Goal: Information Seeking & Learning: Check status

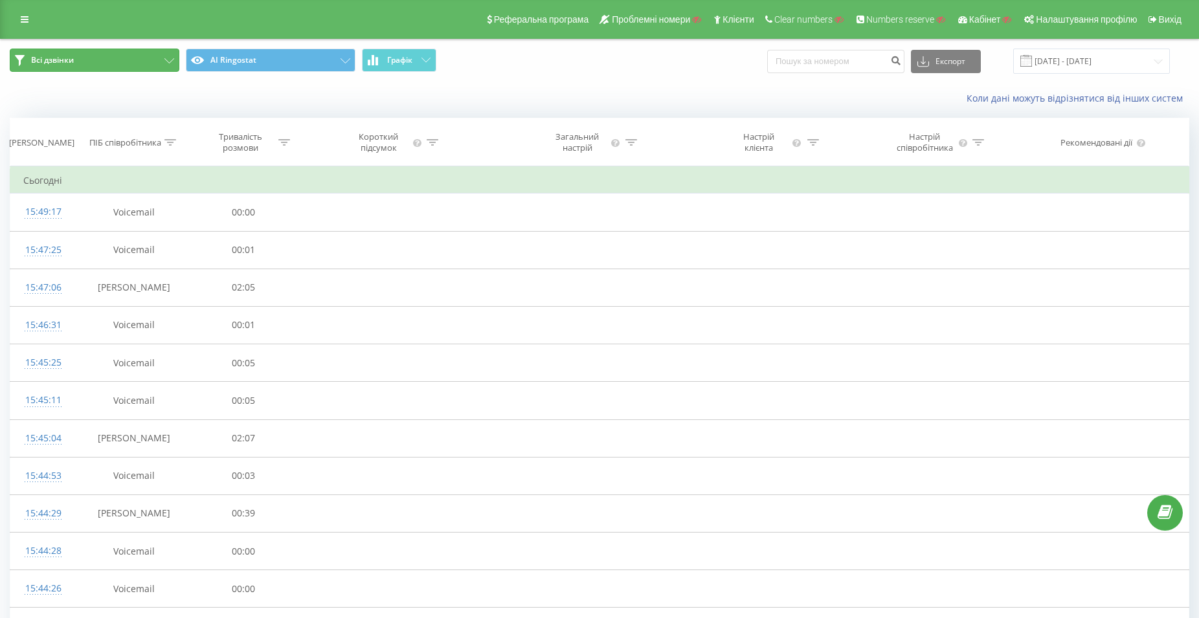
click at [134, 60] on button "Всі дзвінки" at bounding box center [95, 60] width 170 height 23
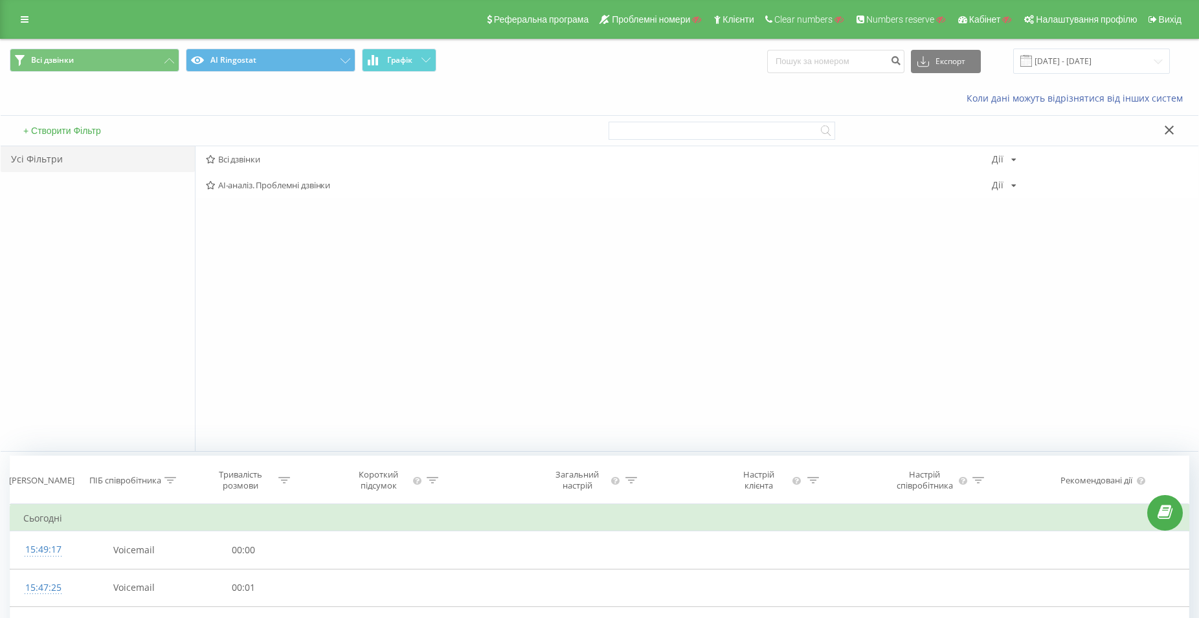
click at [289, 73] on span "Всі дзвінки AI Ringostat Графік" at bounding box center [300, 61] width 580 height 25
click at [293, 62] on button "AI Ringostat" at bounding box center [271, 60] width 170 height 23
click at [247, 186] on span "Основний" at bounding box center [599, 185] width 786 height 9
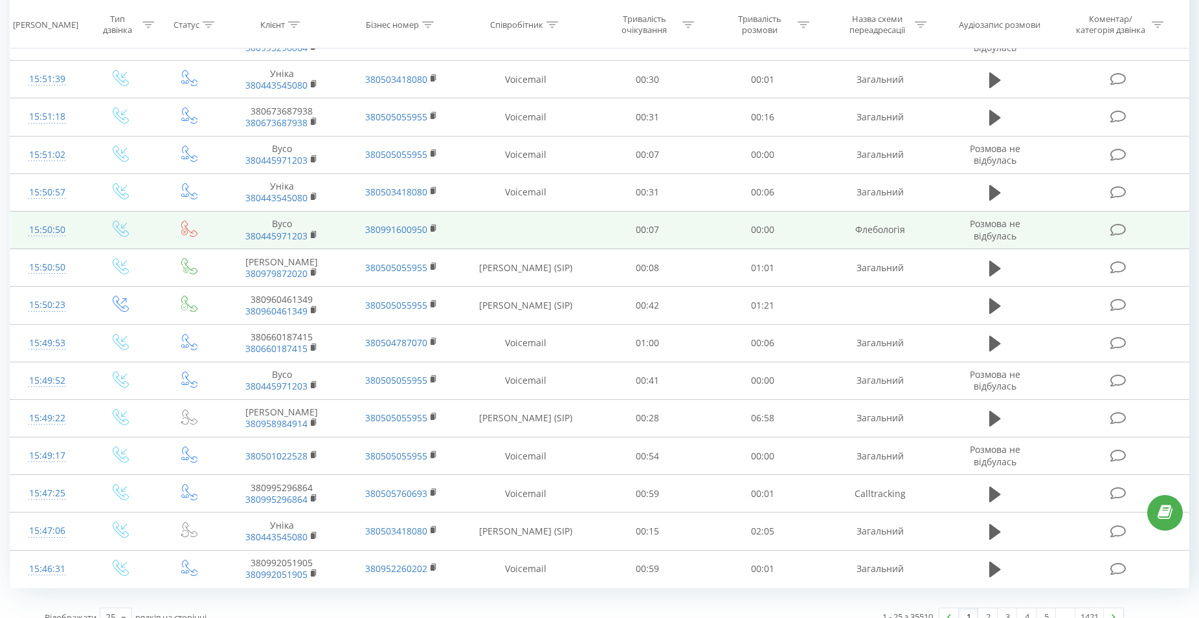
scroll to position [24, 0]
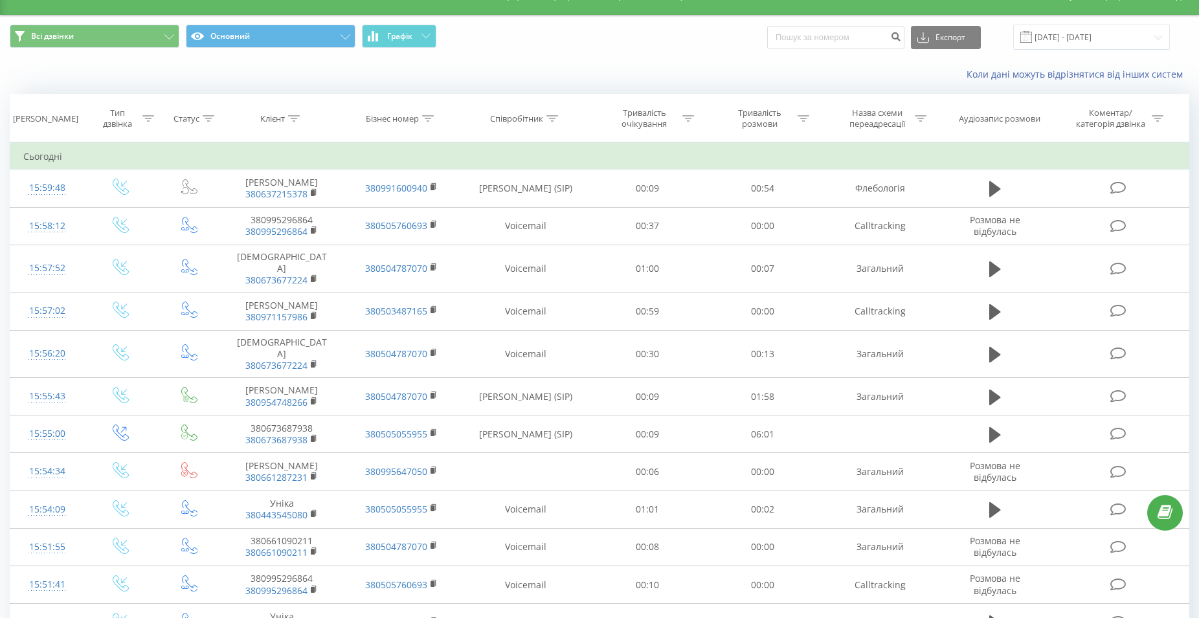
drag, startPoint x: 609, startPoint y: 447, endPoint x: 598, endPoint y: 386, distance: 62.6
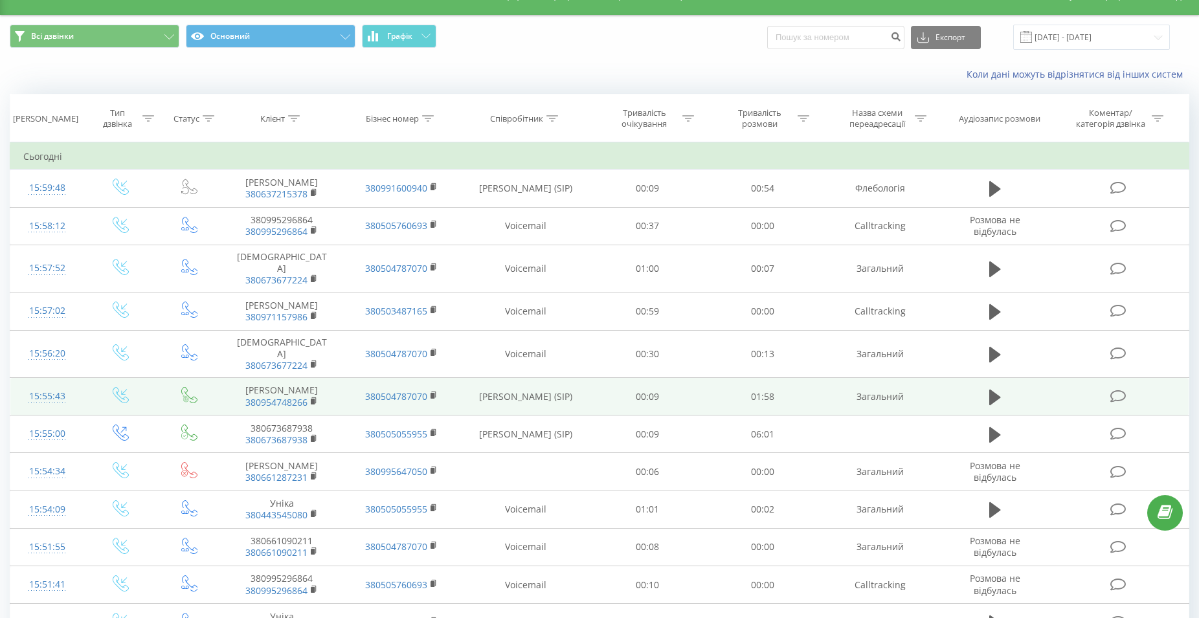
scroll to position [0, 0]
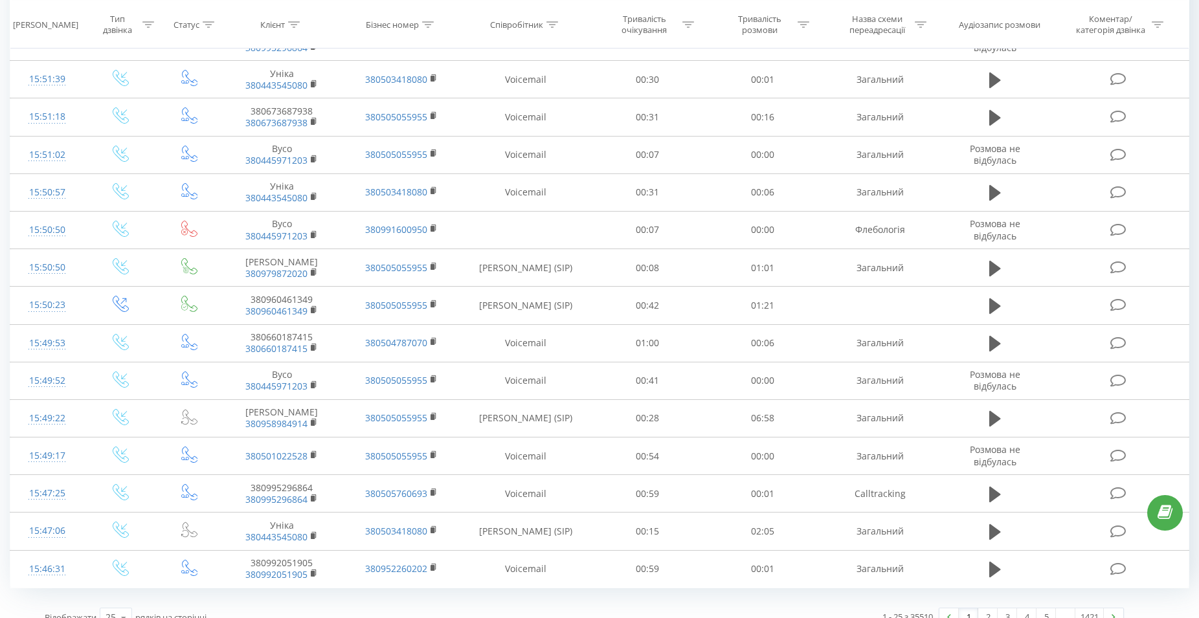
drag, startPoint x: 569, startPoint y: 374, endPoint x: 866, endPoint y: 617, distance: 384.2
click at [994, 609] on link "2" at bounding box center [987, 618] width 19 height 18
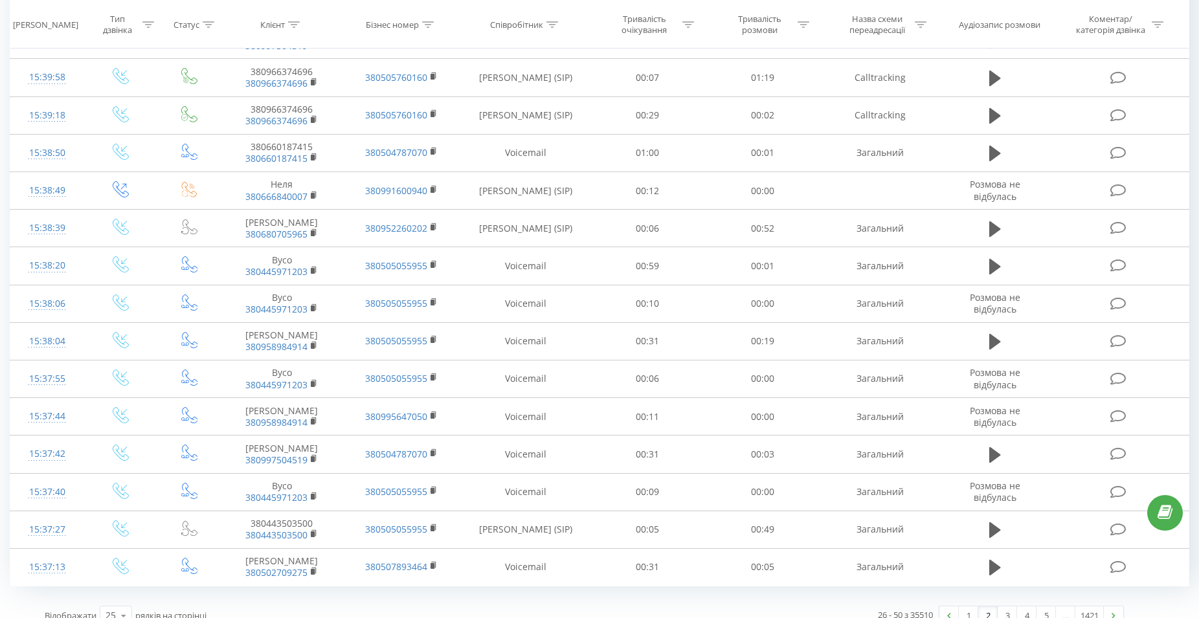
scroll to position [567, 0]
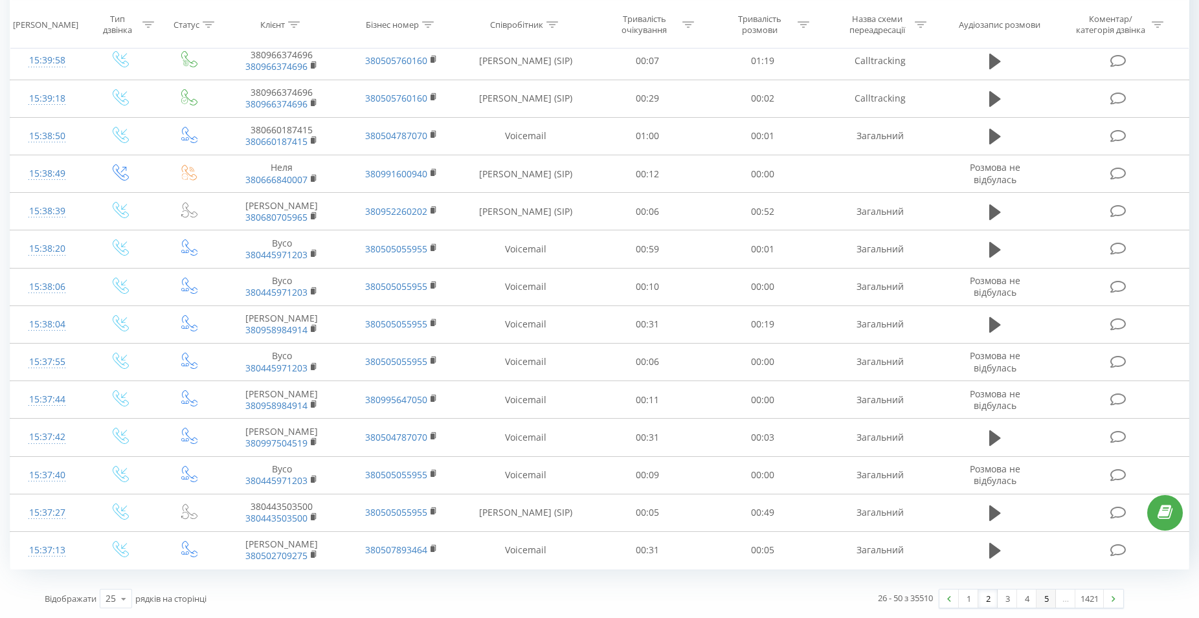
click at [1047, 598] on link "5" at bounding box center [1046, 599] width 19 height 18
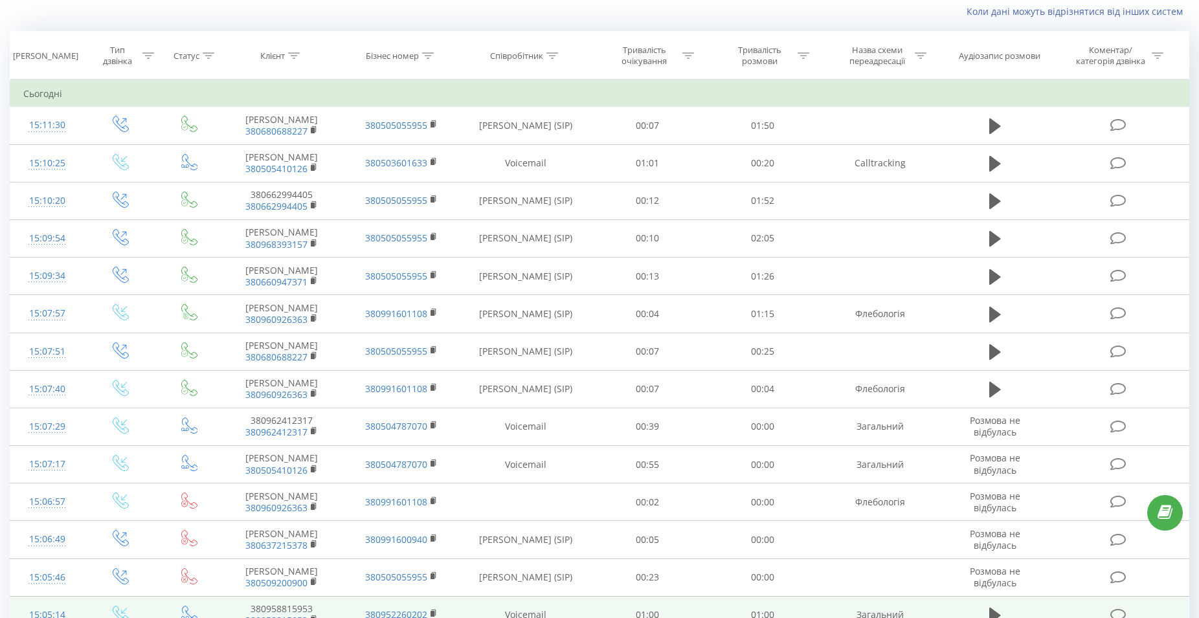
scroll to position [567, 0]
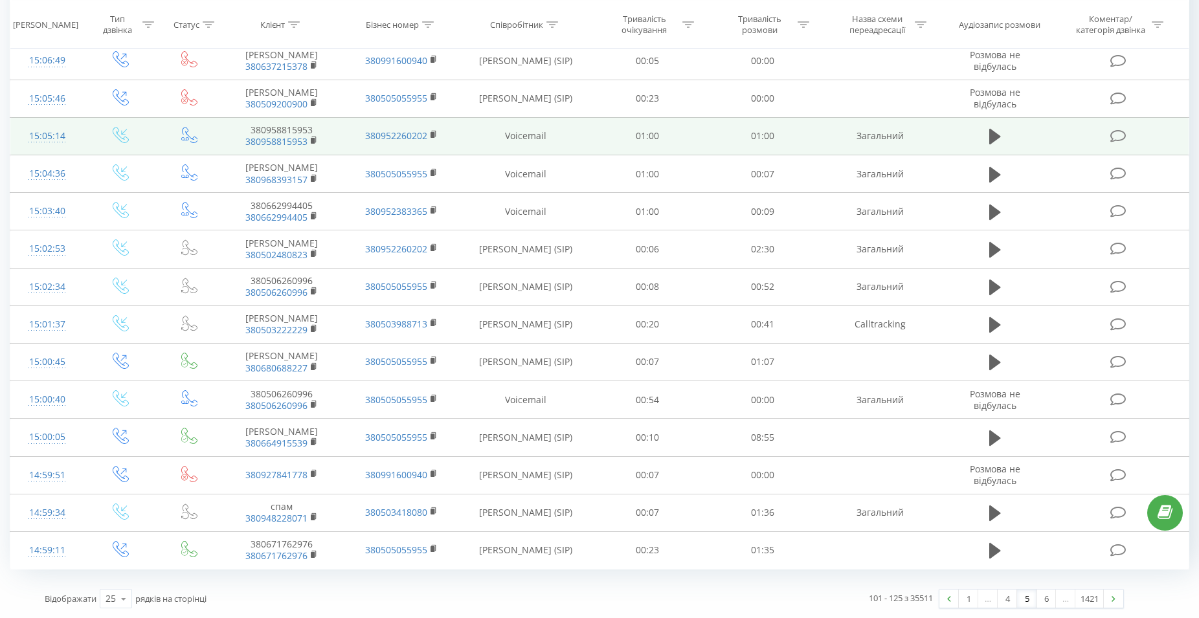
click at [1048, 598] on link "6" at bounding box center [1046, 599] width 19 height 18
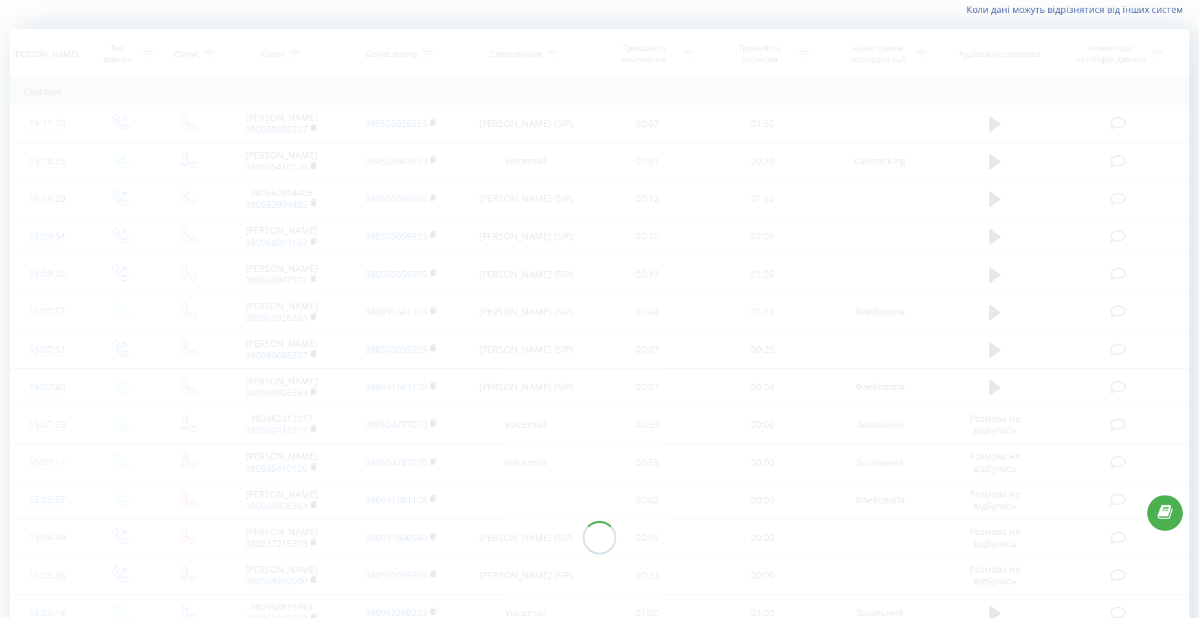
scroll to position [87, 0]
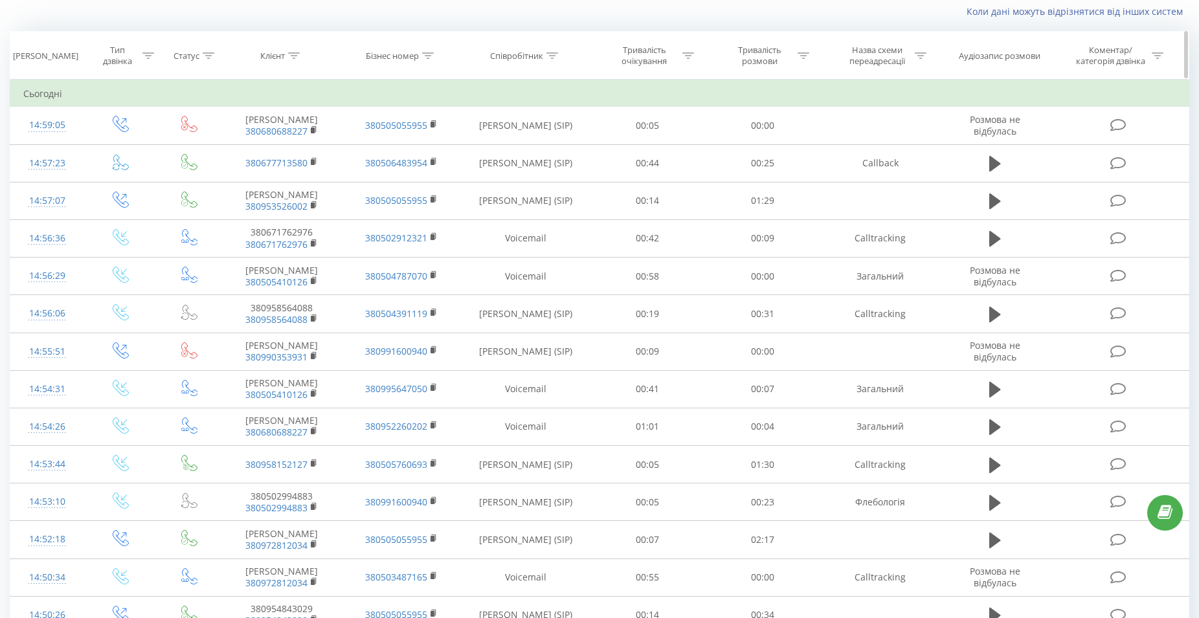
click at [546, 61] on div "Співробітник" at bounding box center [524, 56] width 68 height 11
click at [515, 149] on input "text" at bounding box center [526, 148] width 114 height 23
type input "сухович"
click button "OK" at bounding box center [553, 174] width 55 height 16
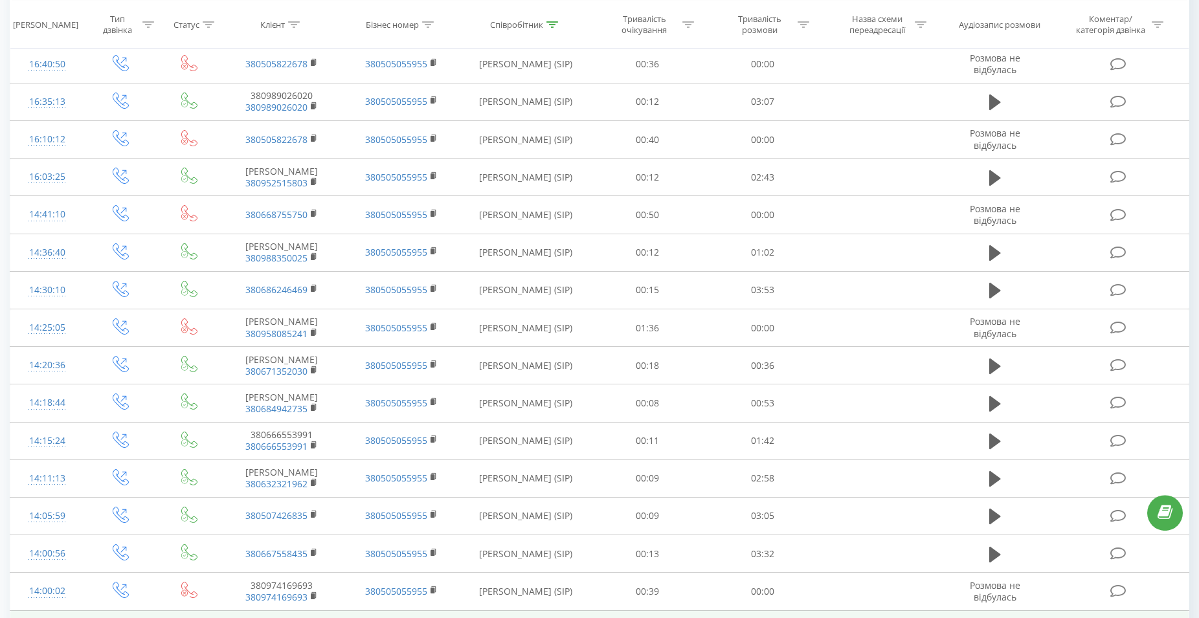
scroll to position [587, 0]
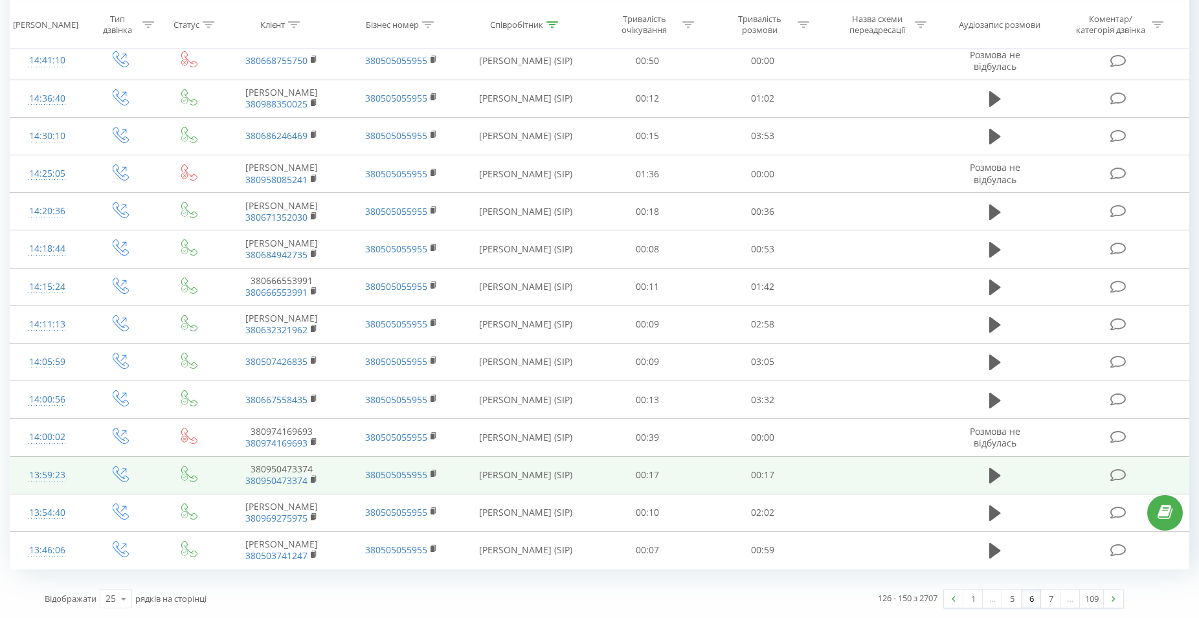
drag, startPoint x: 728, startPoint y: 145, endPoint x: 785, endPoint y: 484, distance: 344.0
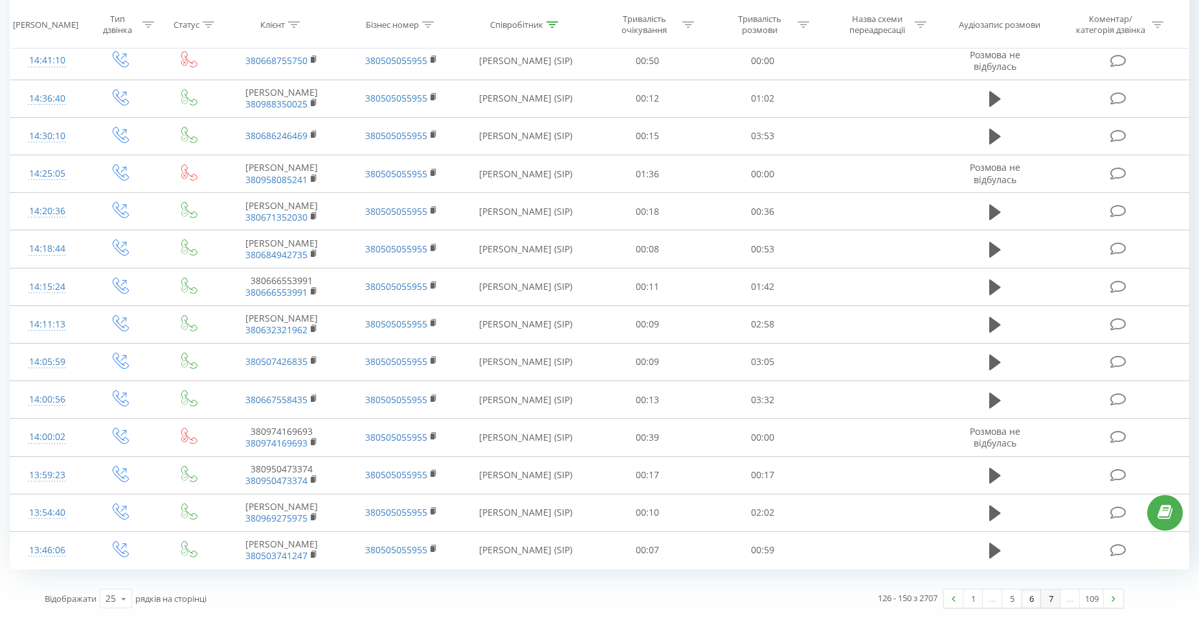
click at [1052, 603] on link "7" at bounding box center [1050, 599] width 19 height 18
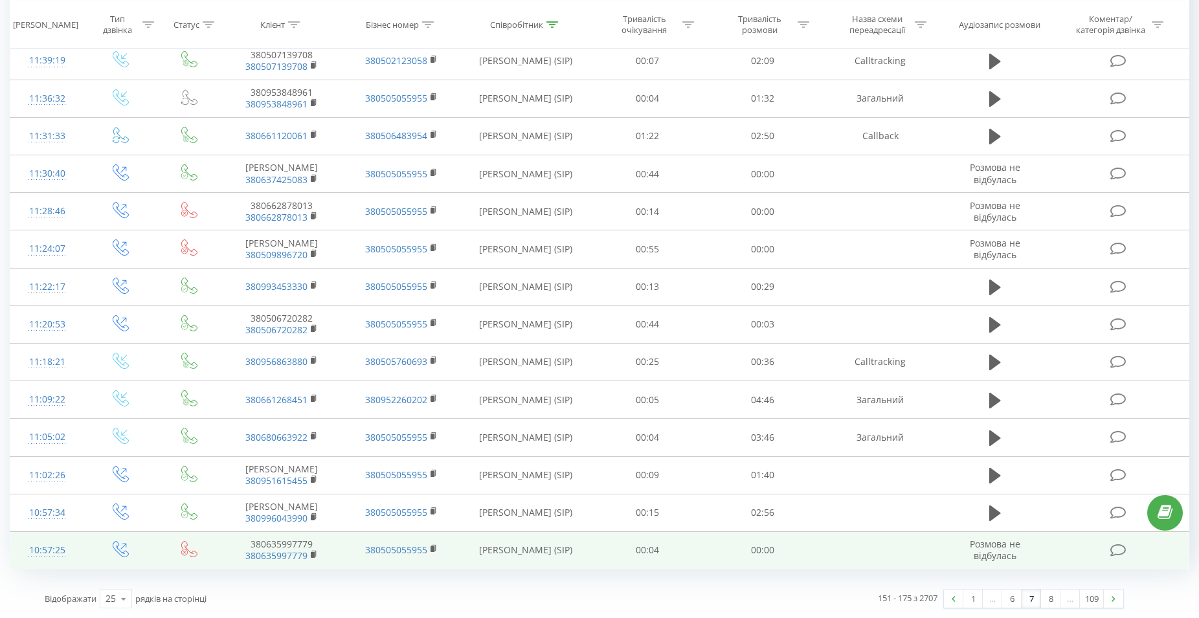
drag, startPoint x: 796, startPoint y: 246, endPoint x: 888, endPoint y: 555, distance: 322.4
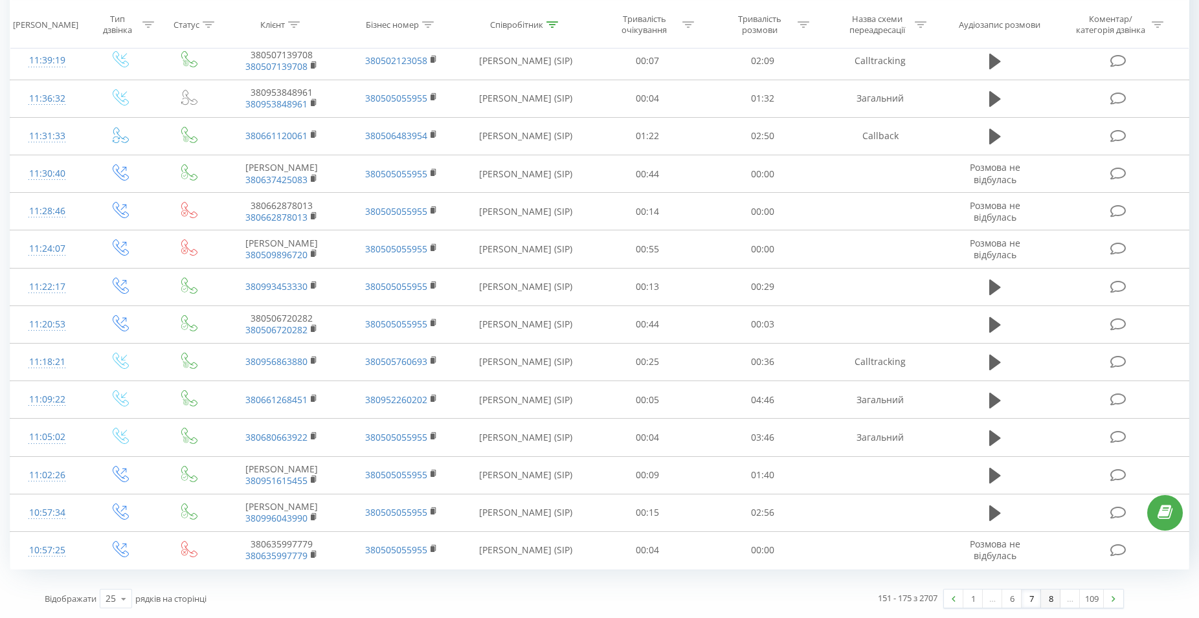
click at [1057, 598] on link "8" at bounding box center [1050, 599] width 19 height 18
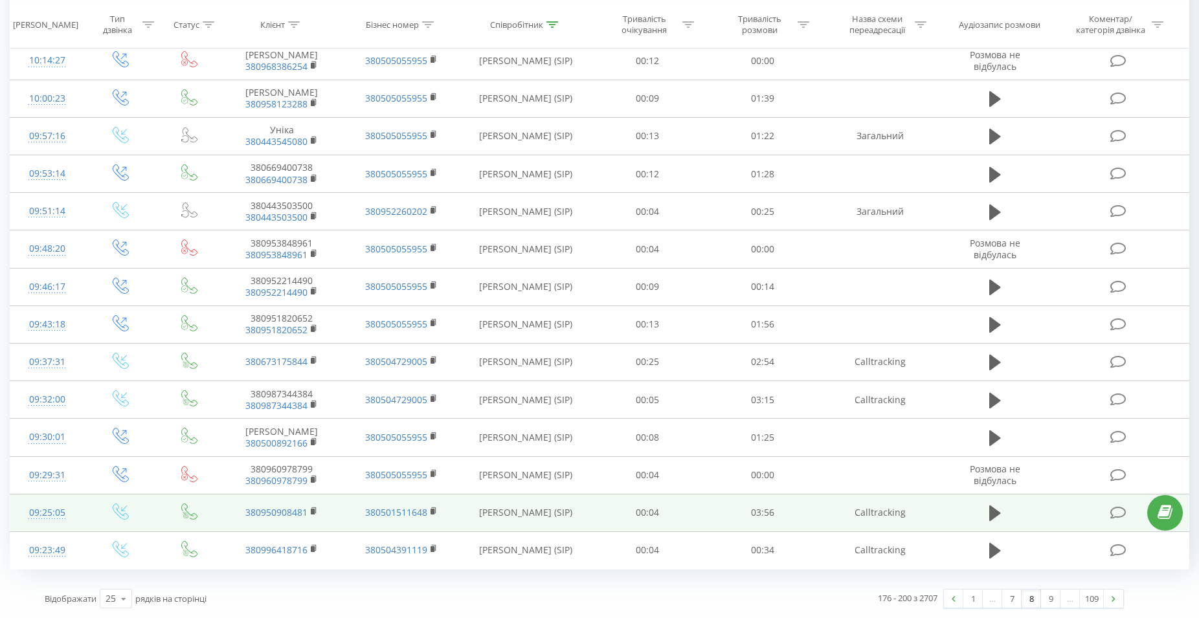
drag, startPoint x: 895, startPoint y: 451, endPoint x: 1063, endPoint y: 529, distance: 185.1
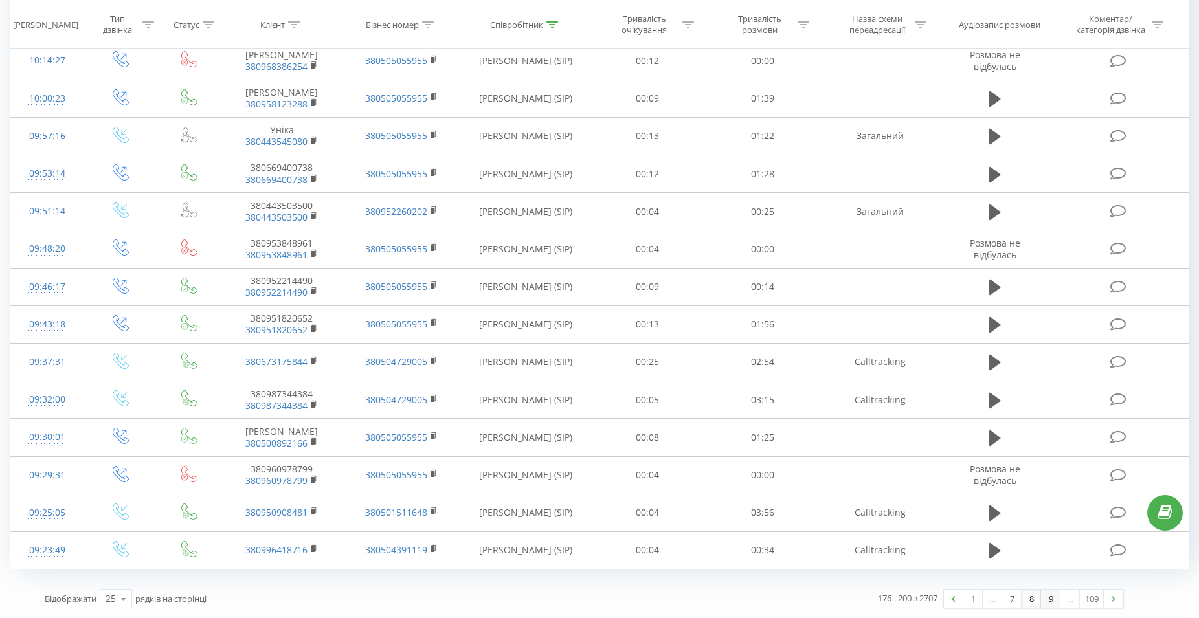
click at [1048, 601] on link "9" at bounding box center [1050, 599] width 19 height 18
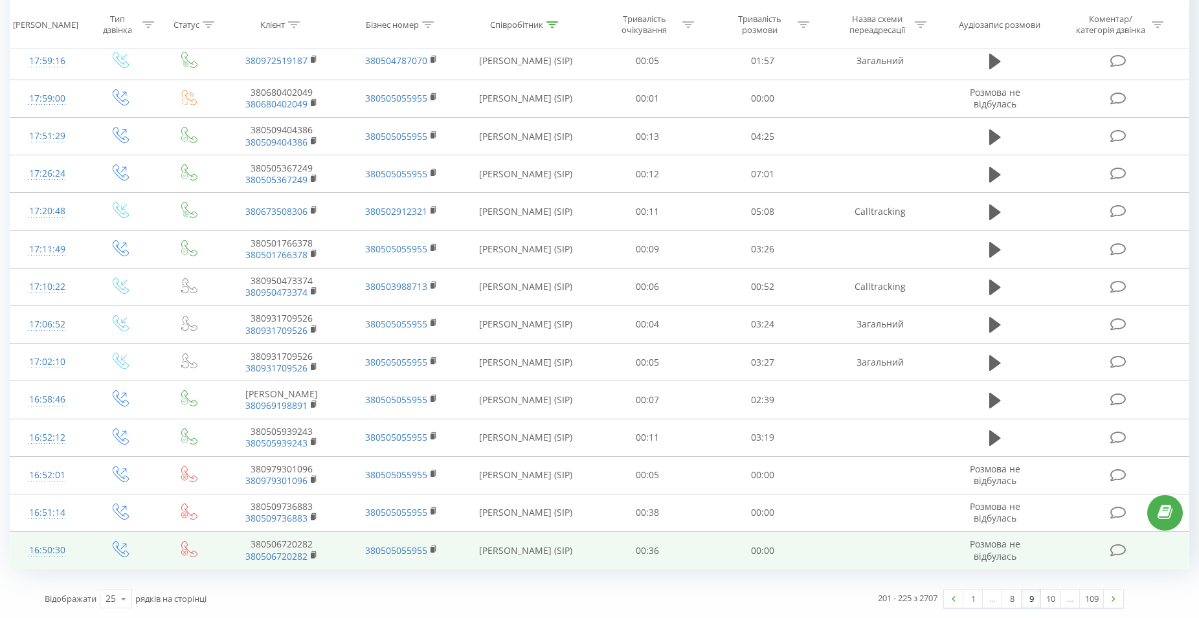
drag, startPoint x: 855, startPoint y: 337, endPoint x: 929, endPoint y: 537, distance: 213.3
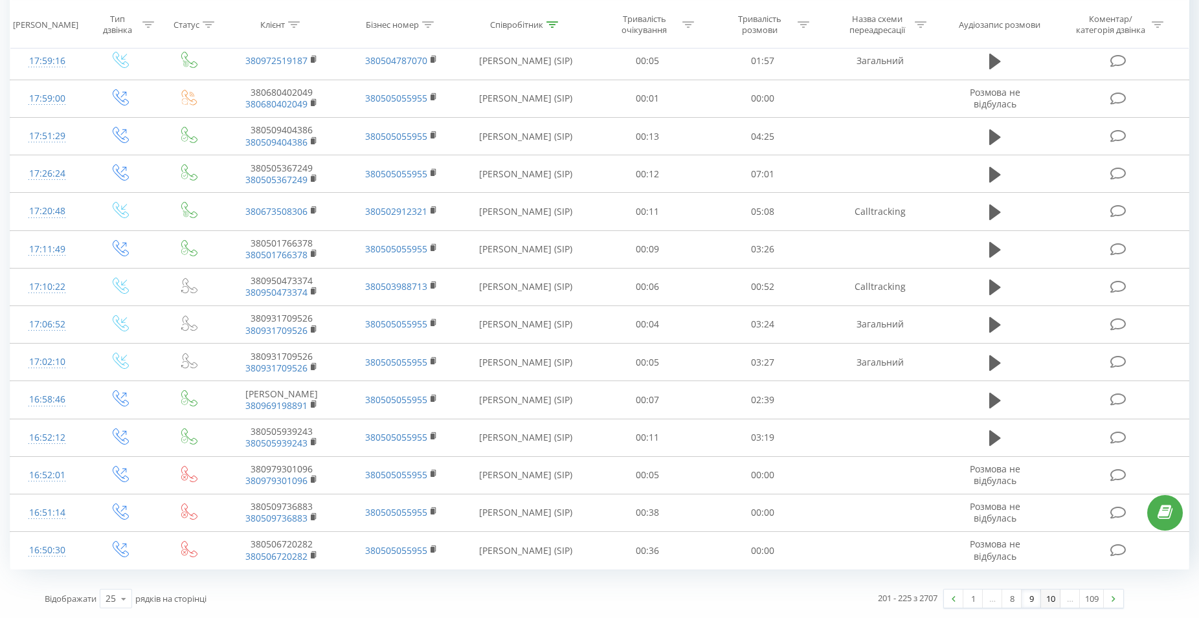
click at [1049, 604] on link "10" at bounding box center [1050, 599] width 19 height 18
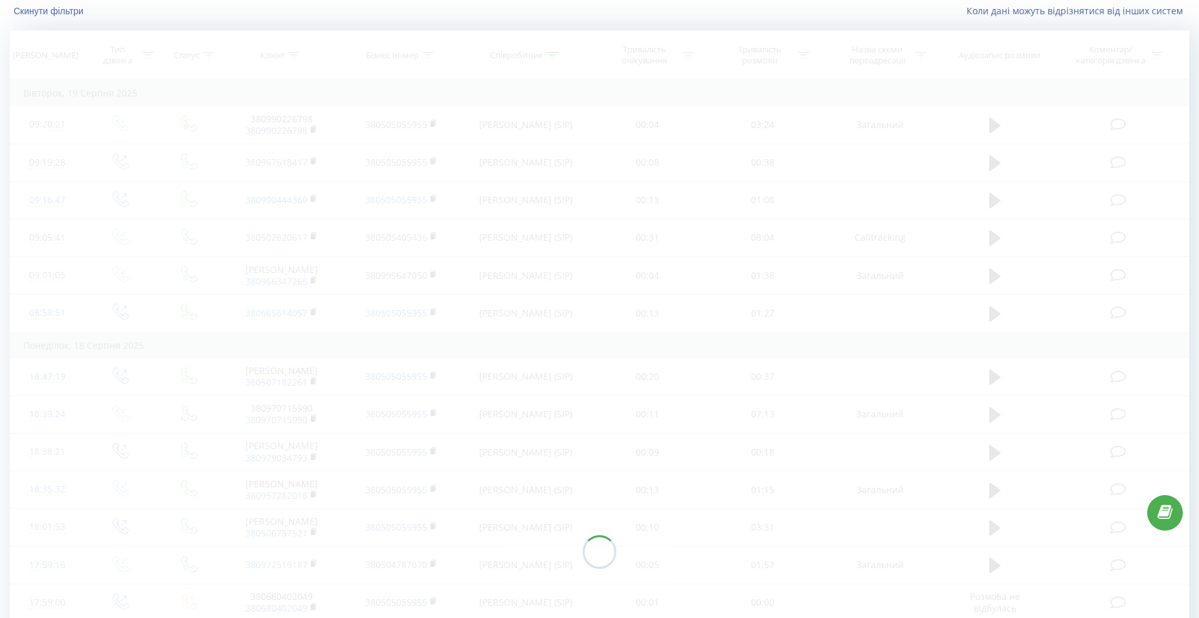
scroll to position [87, 0]
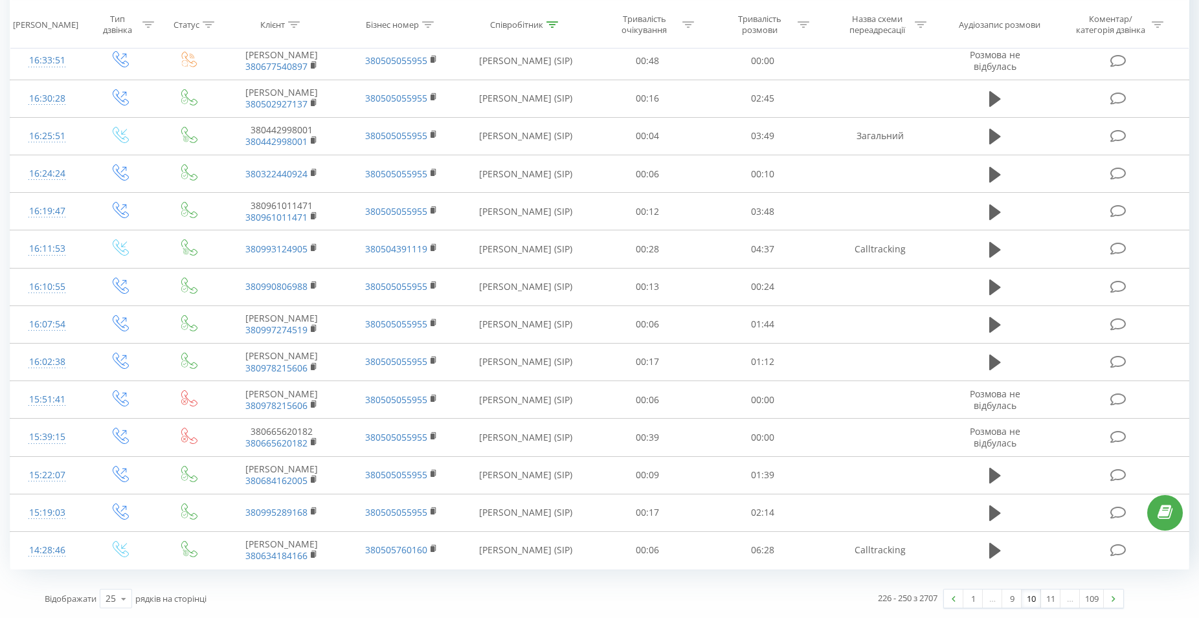
drag, startPoint x: 842, startPoint y: 120, endPoint x: 1061, endPoint y: 596, distance: 524.4
click at [1053, 599] on link "11" at bounding box center [1050, 599] width 19 height 18
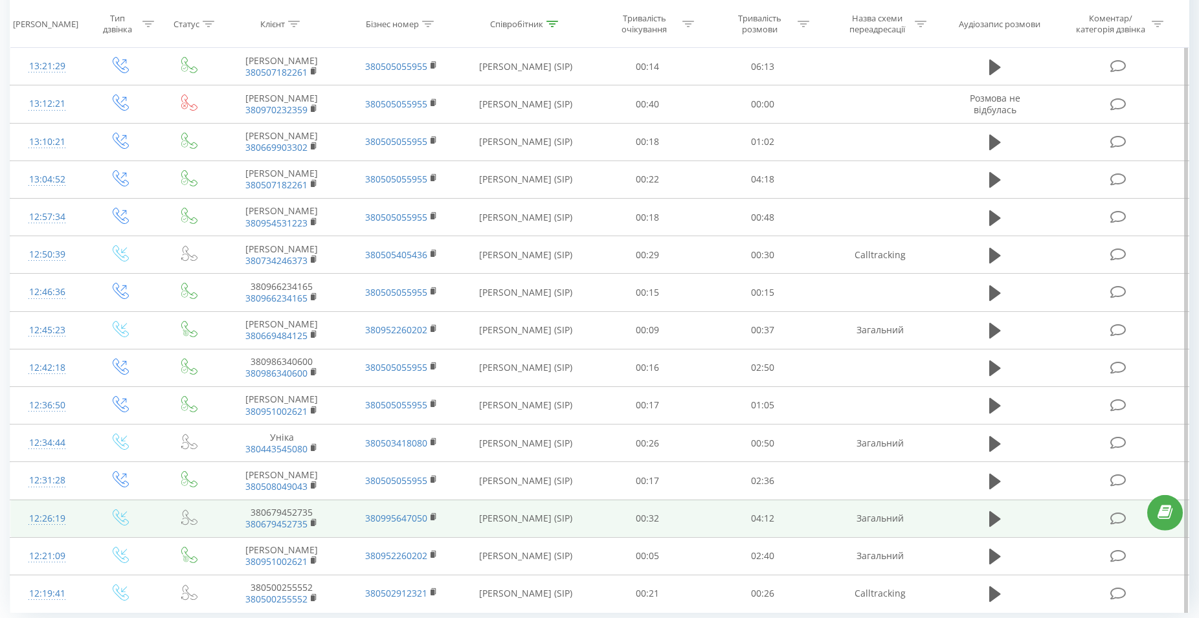
scroll to position [577, 0]
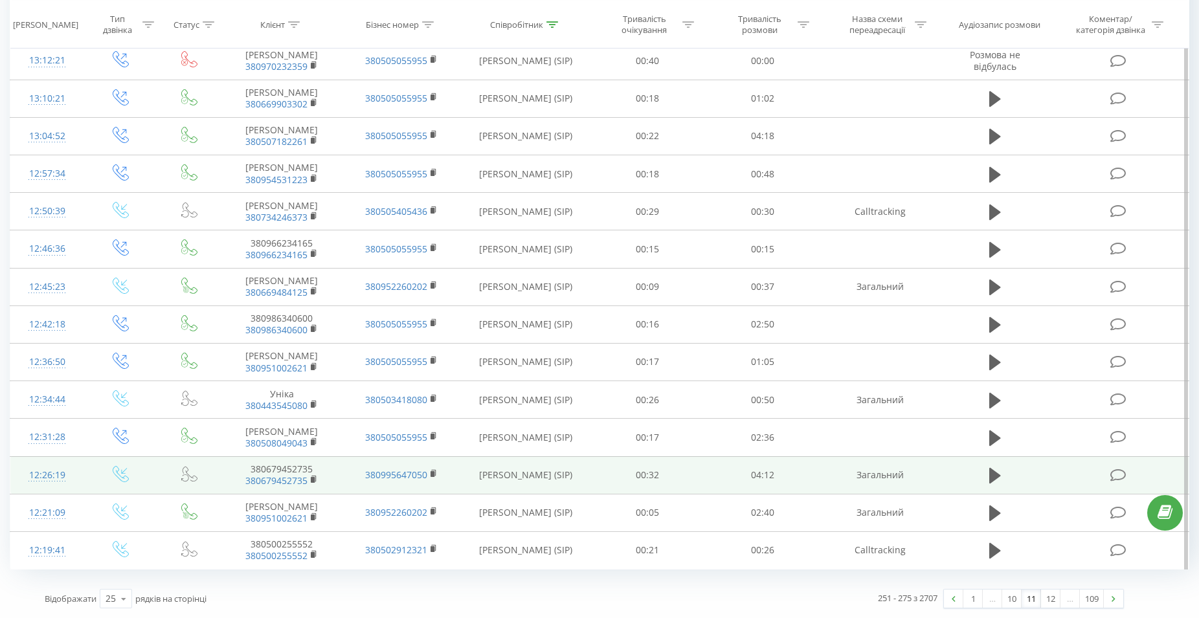
drag, startPoint x: 805, startPoint y: 156, endPoint x: 869, endPoint y: 475, distance: 325.5
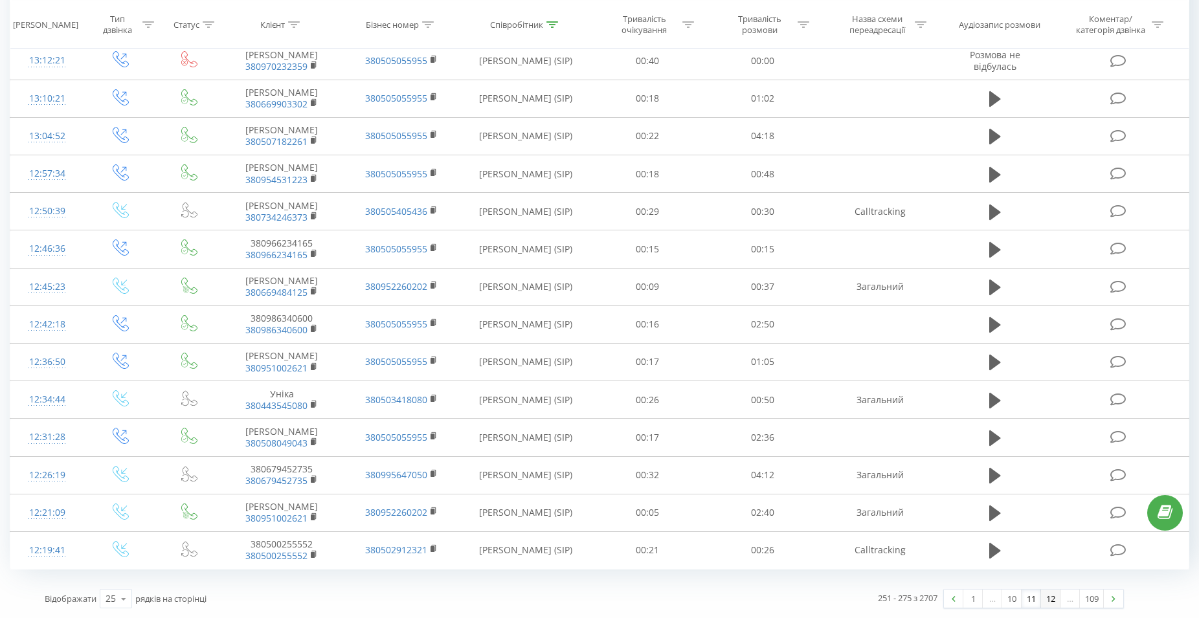
click at [1053, 601] on link "12" at bounding box center [1050, 599] width 19 height 18
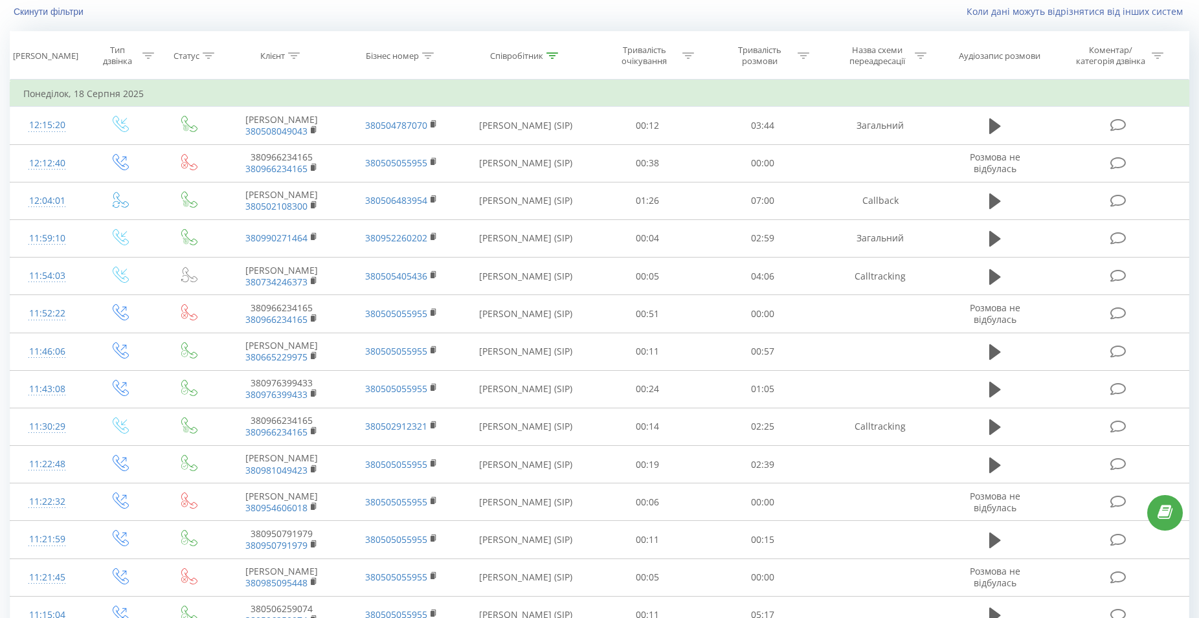
scroll to position [587, 0]
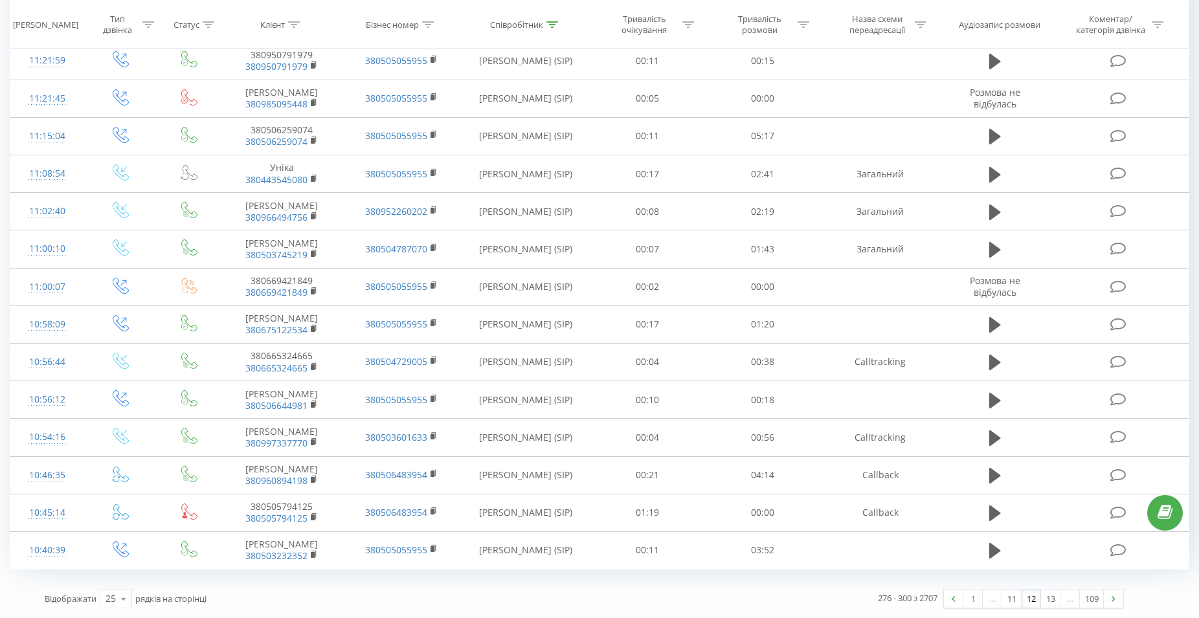
drag, startPoint x: 865, startPoint y: 594, endPoint x: 894, endPoint y: 614, distance: 35.4
click at [1049, 597] on link "13" at bounding box center [1050, 599] width 19 height 18
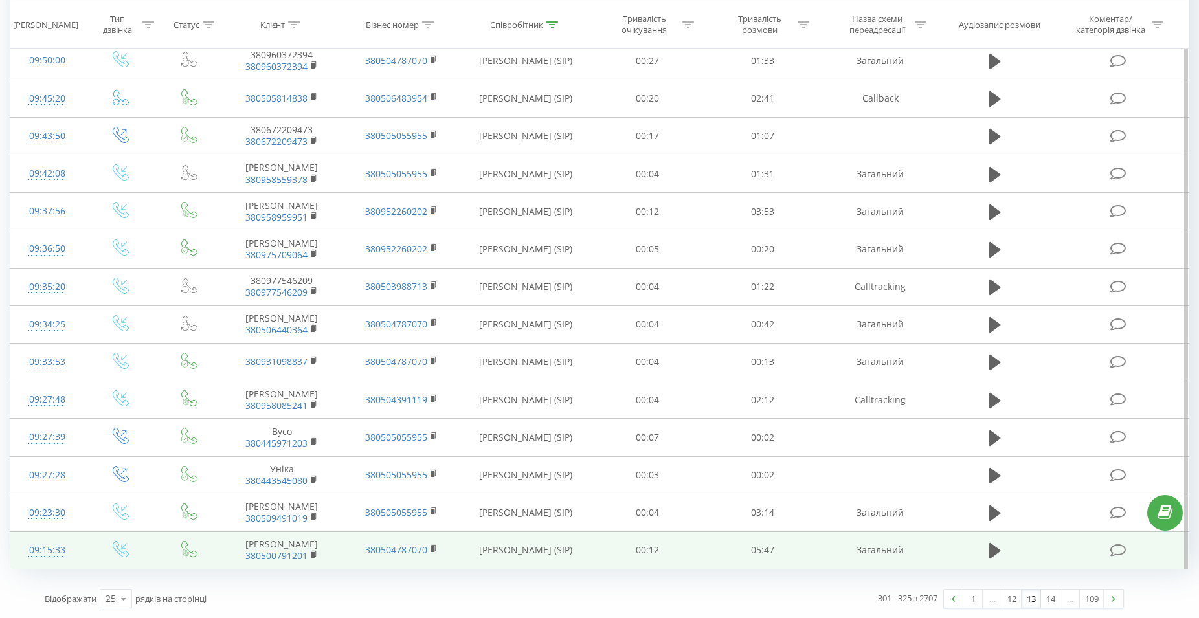
drag, startPoint x: 908, startPoint y: 489, endPoint x: 1103, endPoint y: 559, distance: 206.7
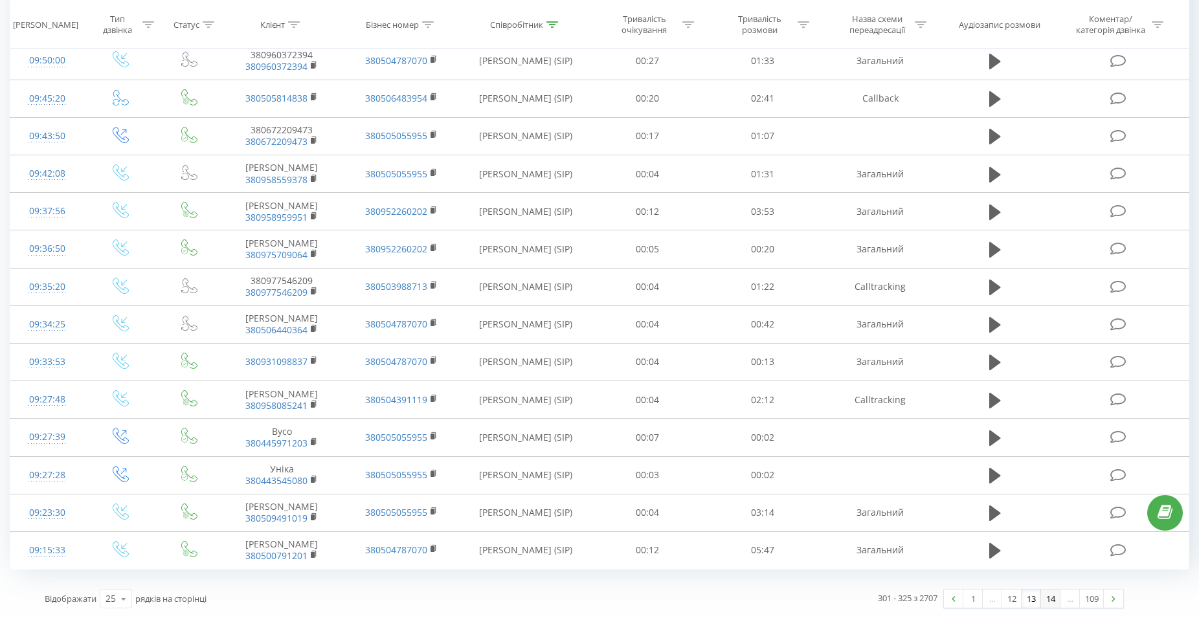
click at [1054, 602] on link "14" at bounding box center [1050, 599] width 19 height 18
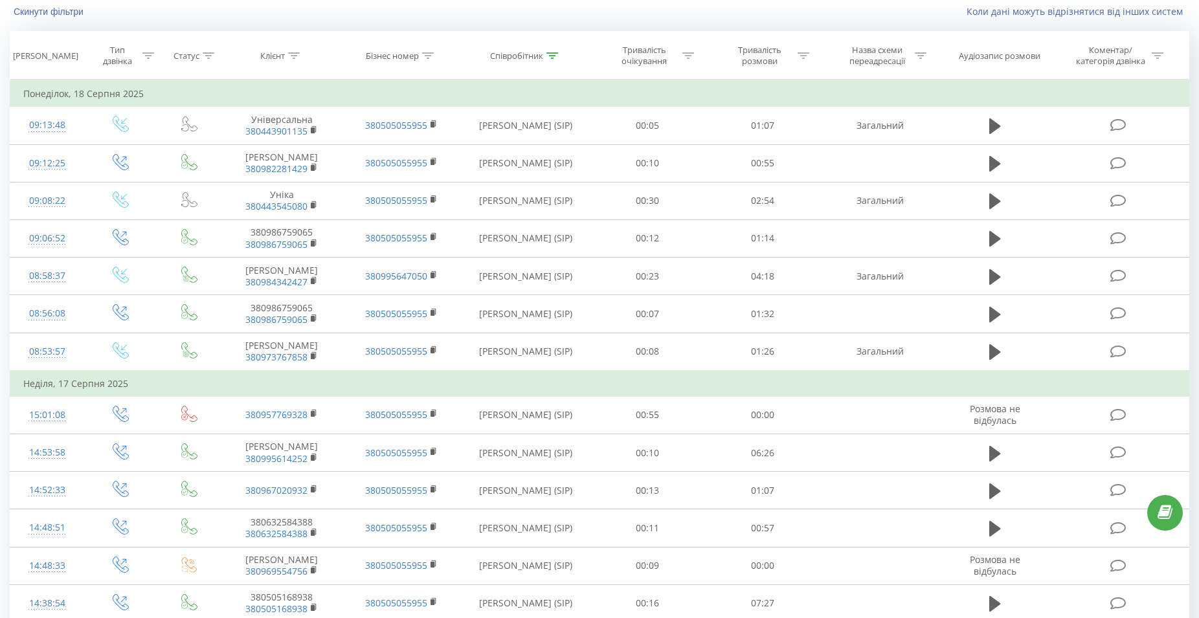
scroll to position [623, 0]
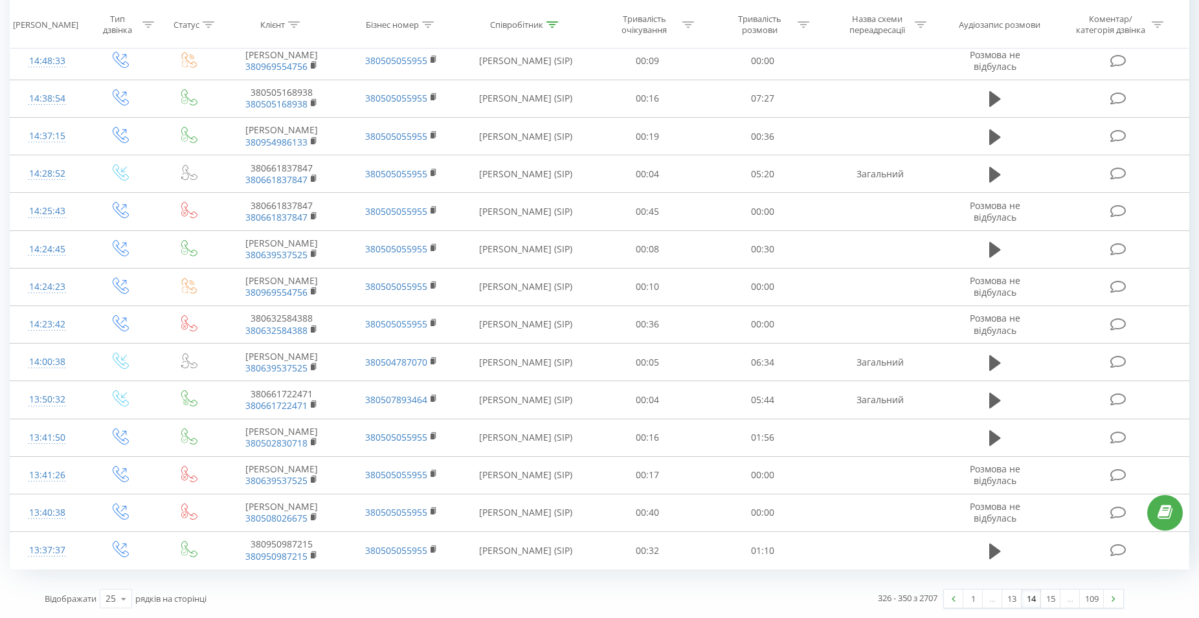
drag, startPoint x: 818, startPoint y: 609, endPoint x: 1006, endPoint y: 614, distance: 187.2
click at [1055, 599] on link "15" at bounding box center [1050, 599] width 19 height 18
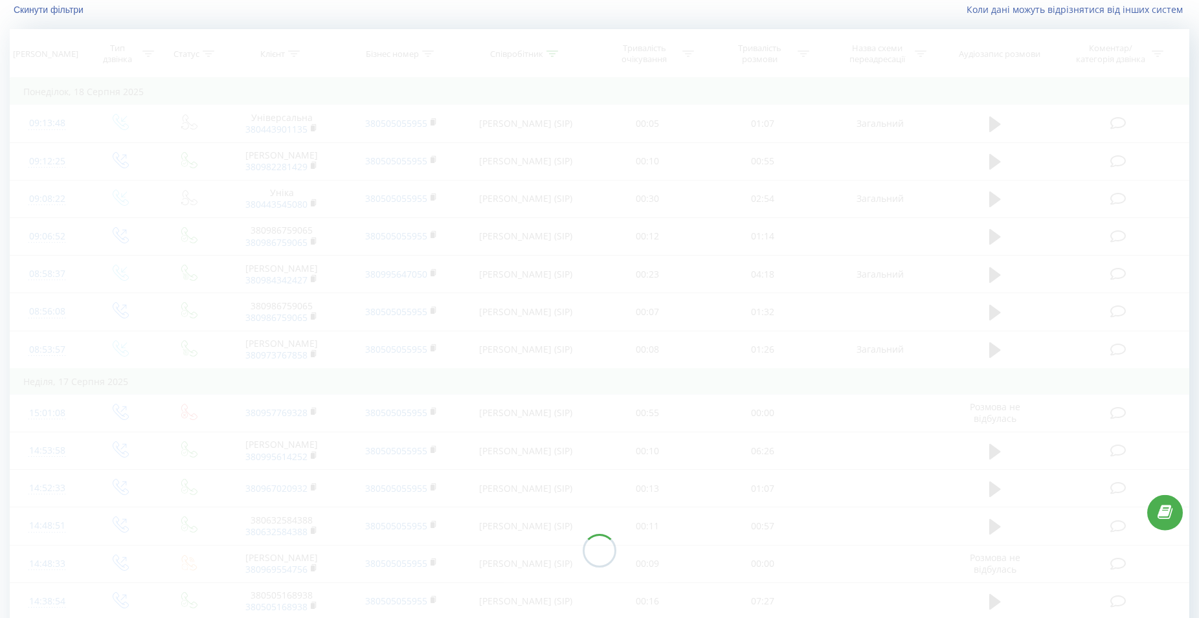
scroll to position [87, 0]
